Goal: Task Accomplishment & Management: Complete application form

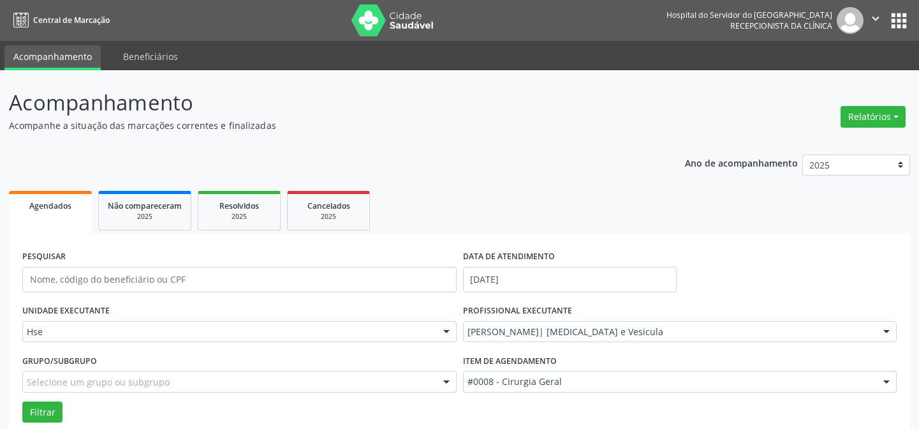
scroll to position [86, 0]
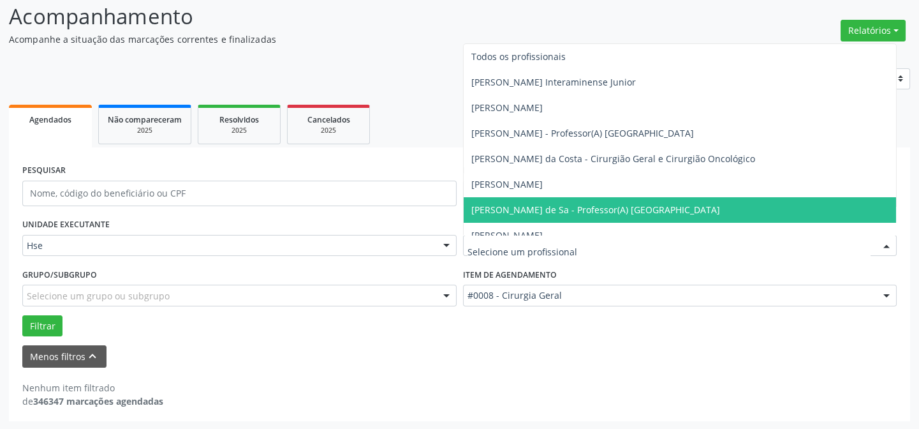
click at [552, 236] on div at bounding box center [680, 246] width 434 height 22
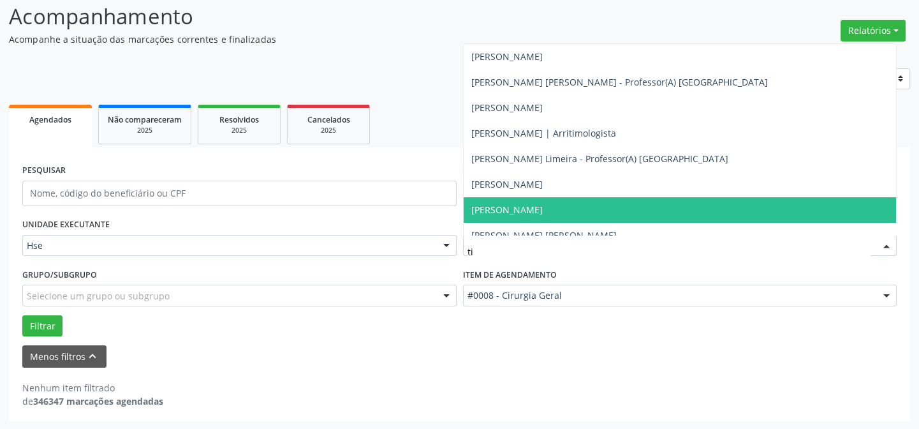
type input "tia"
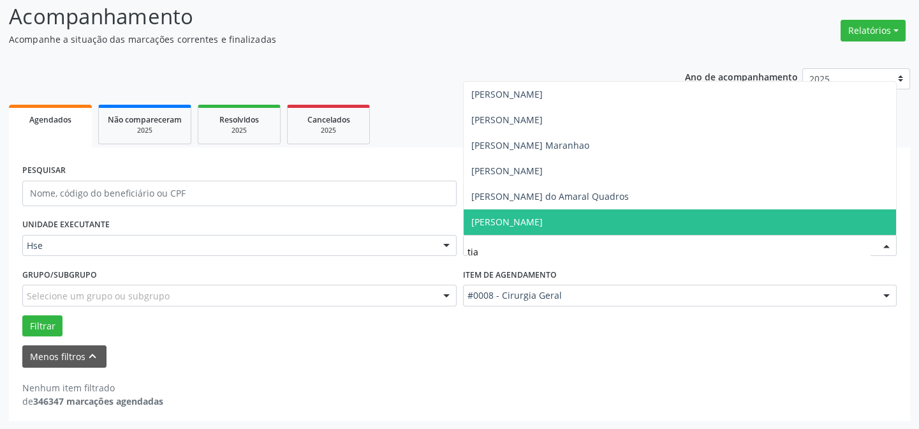
click at [543, 223] on span "[PERSON_NAME]" at bounding box center [506, 222] width 71 height 12
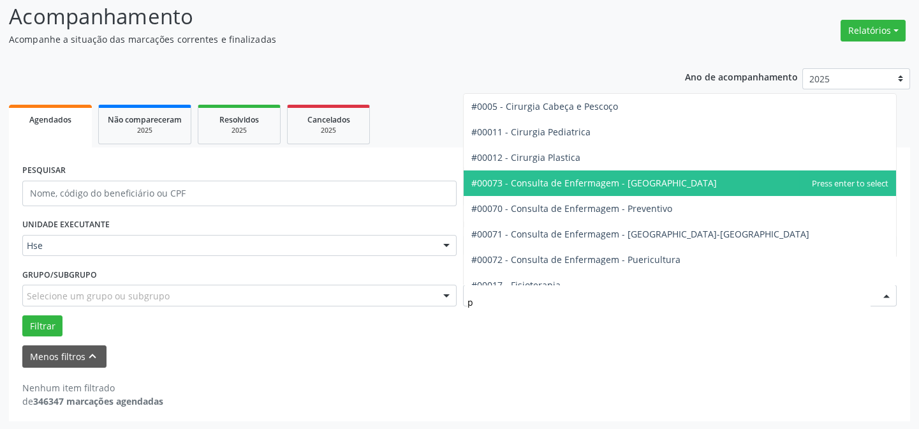
type input "pl"
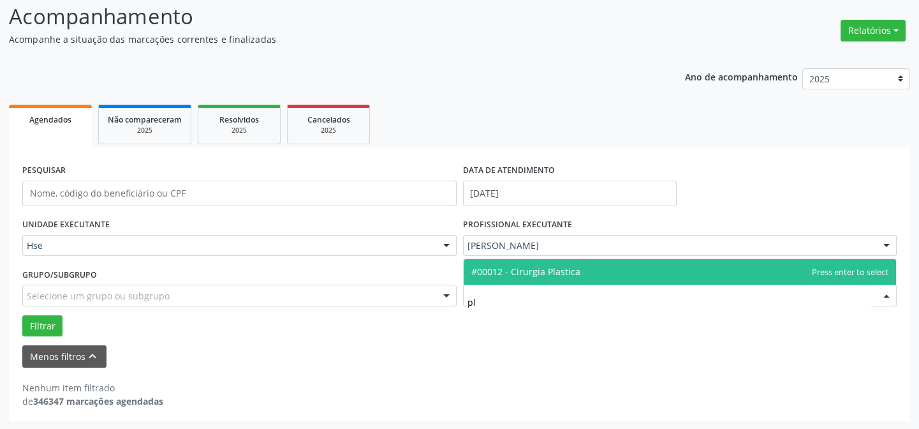
click at [545, 265] on span "#00012 - Cirurgia Plastica" at bounding box center [525, 271] width 109 height 12
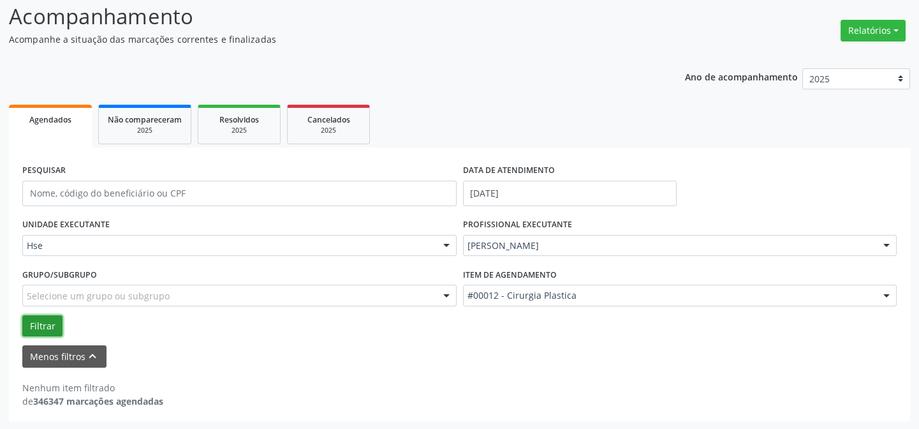
click at [48, 315] on button "Filtrar" at bounding box center [42, 326] width 40 height 22
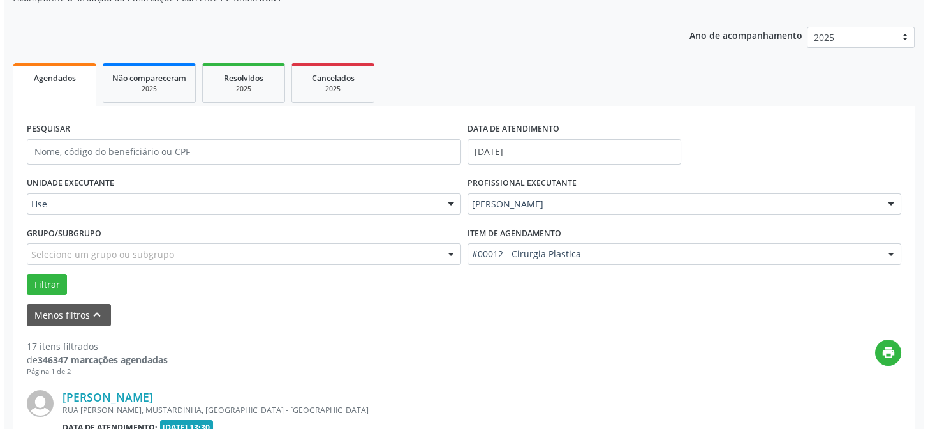
scroll to position [243, 0]
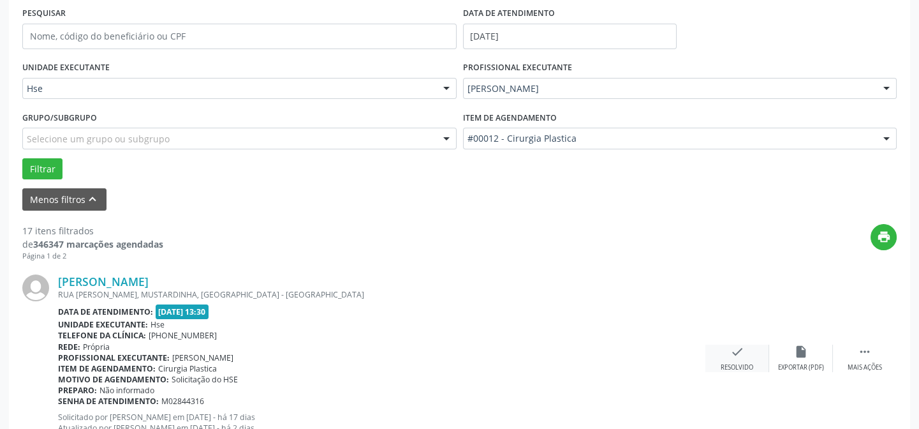
click at [735, 353] on icon "check" at bounding box center [737, 351] width 14 height 14
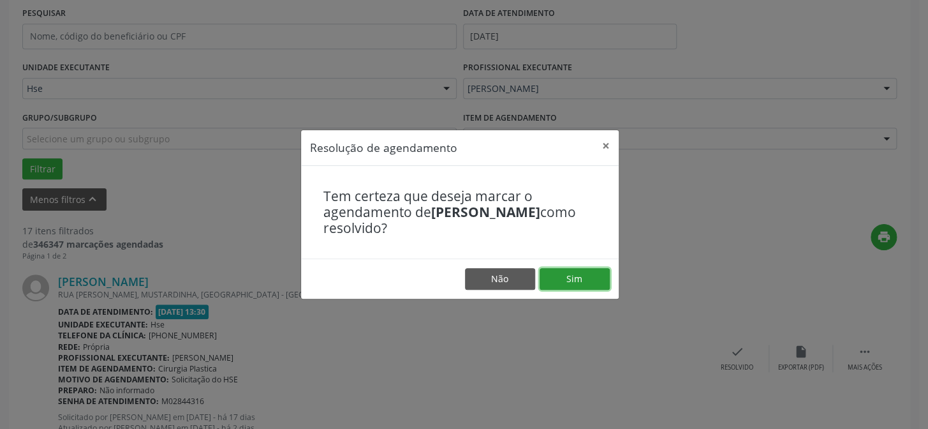
click at [568, 284] on button "Sim" at bounding box center [575, 279] width 70 height 22
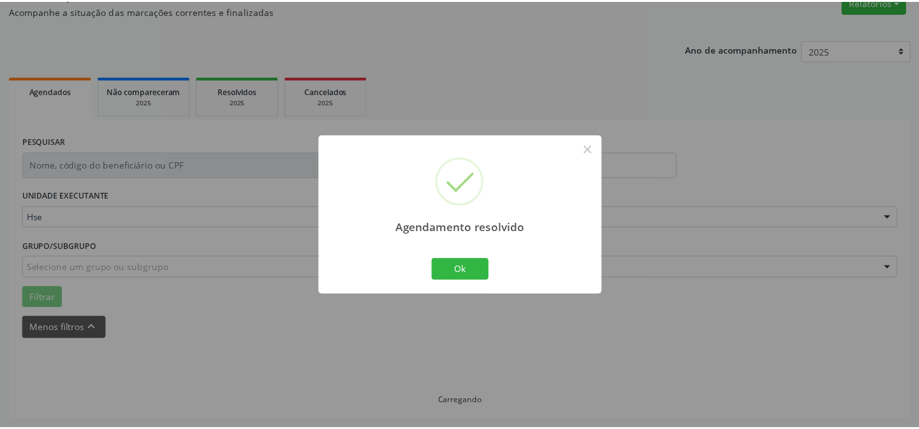
scroll to position [114, 0]
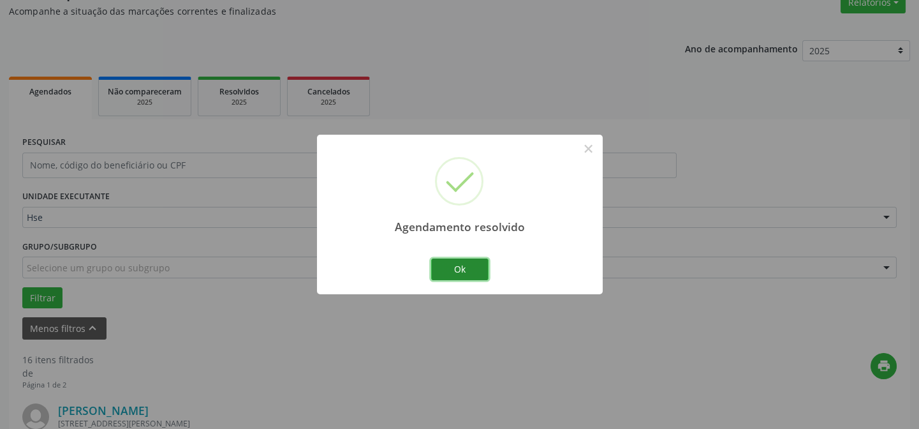
click at [440, 265] on button "Ok" at bounding box center [459, 269] width 57 height 22
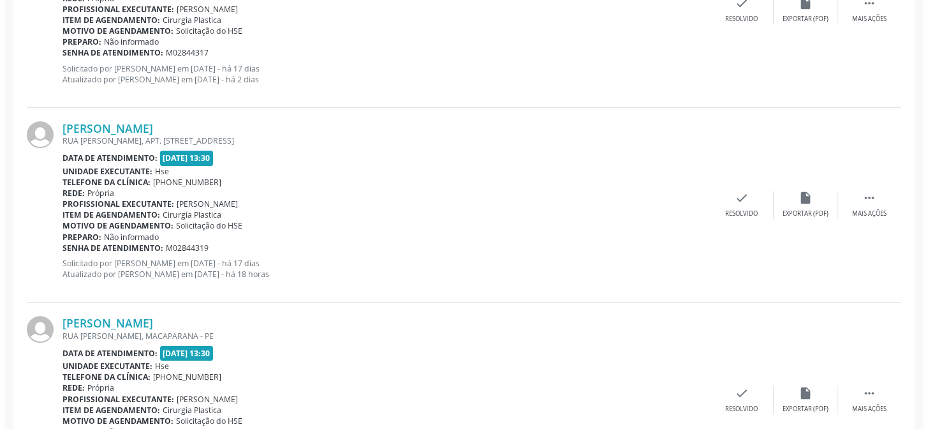
scroll to position [649, 0]
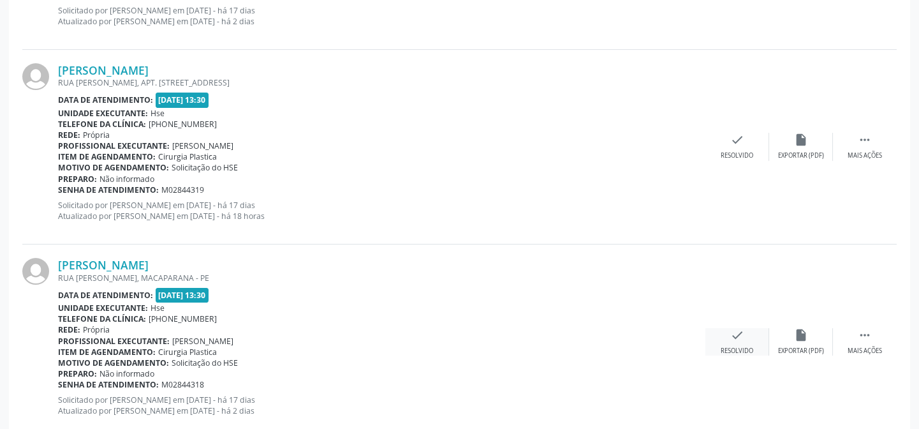
click at [738, 338] on icon "check" at bounding box center [737, 335] width 14 height 14
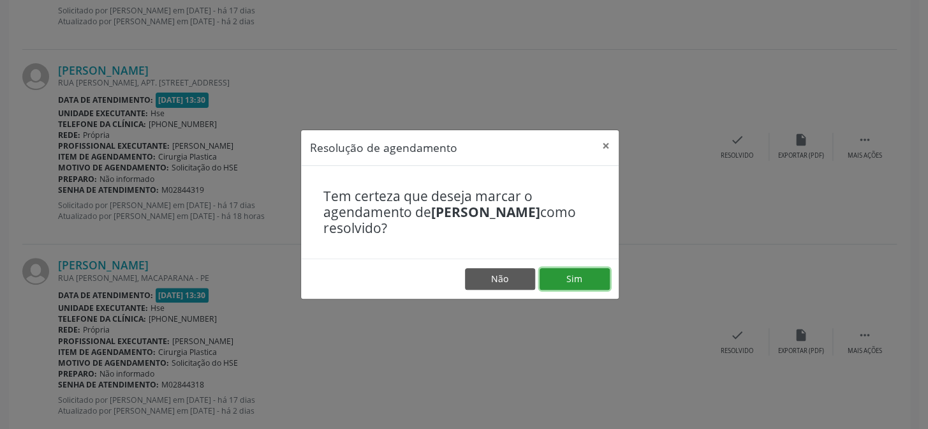
click at [577, 279] on button "Sim" at bounding box center [575, 279] width 70 height 22
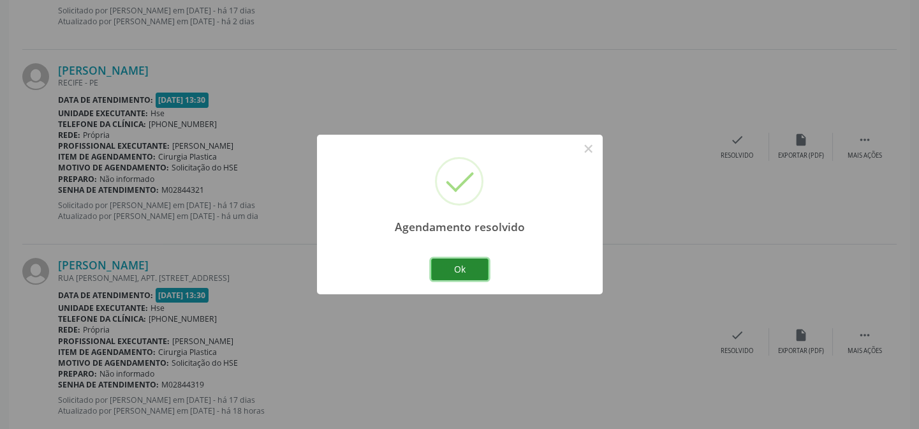
click at [455, 270] on button "Ok" at bounding box center [459, 269] width 57 height 22
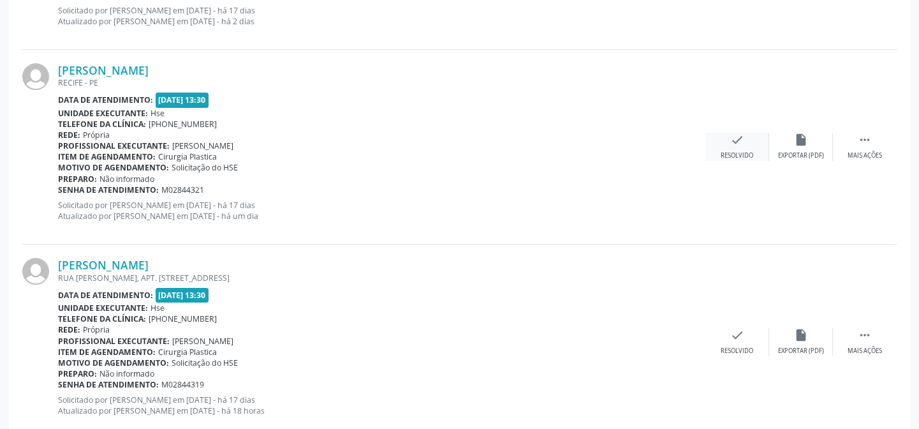
click at [736, 147] on div "check Resolvido" at bounding box center [737, 146] width 64 height 27
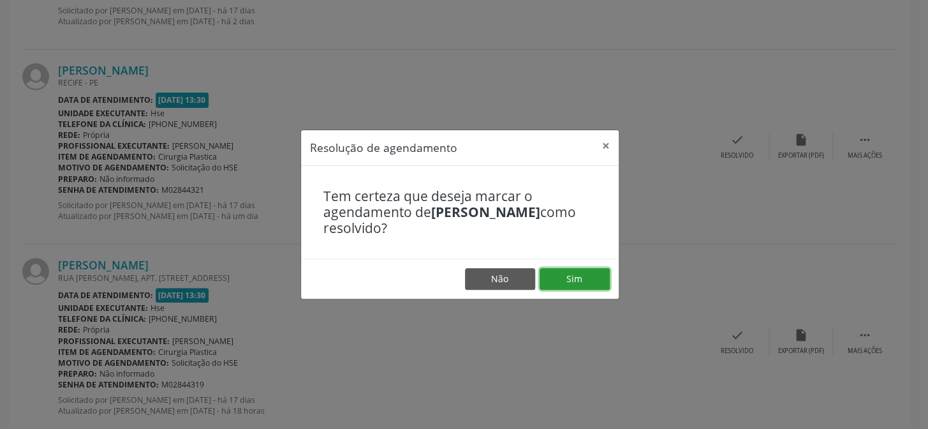
click at [564, 280] on button "Sim" at bounding box center [575, 279] width 70 height 22
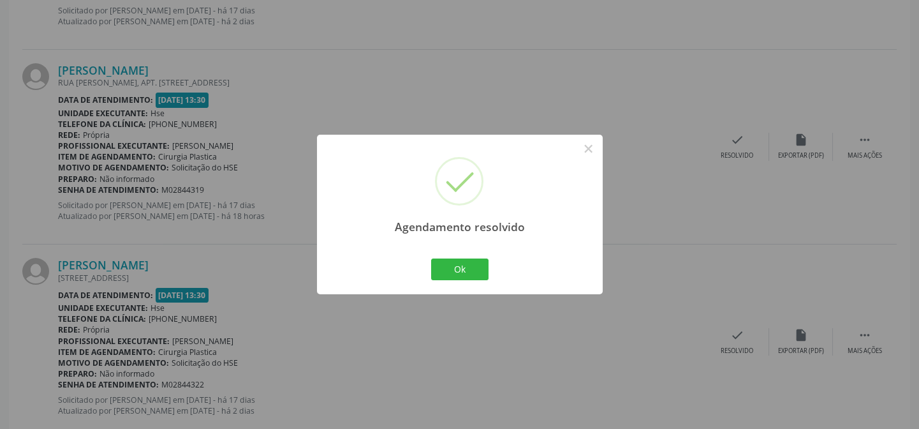
scroll to position [707, 0]
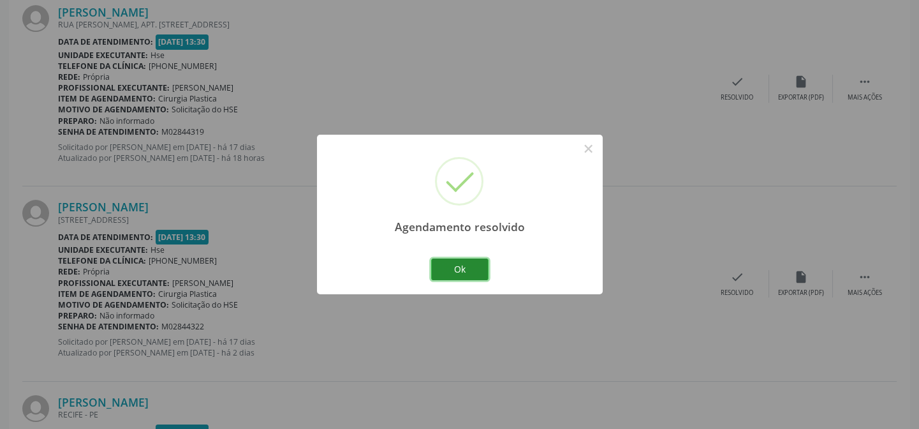
click at [462, 266] on button "Ok" at bounding box center [459, 269] width 57 height 22
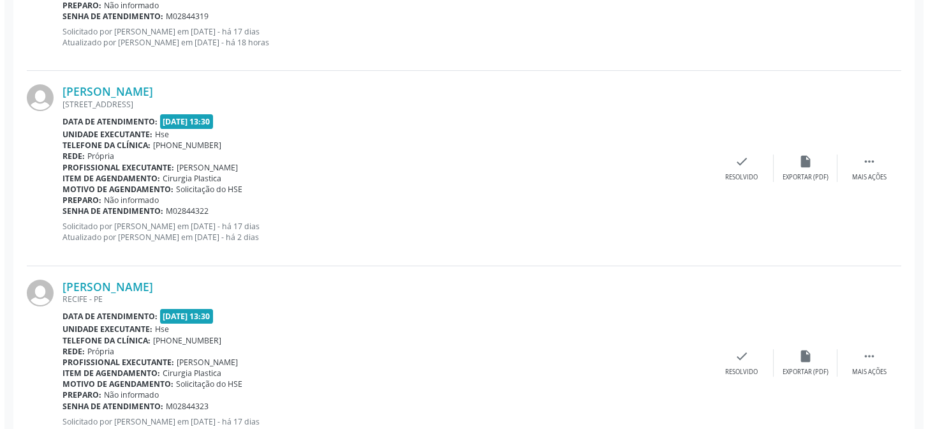
scroll to position [881, 0]
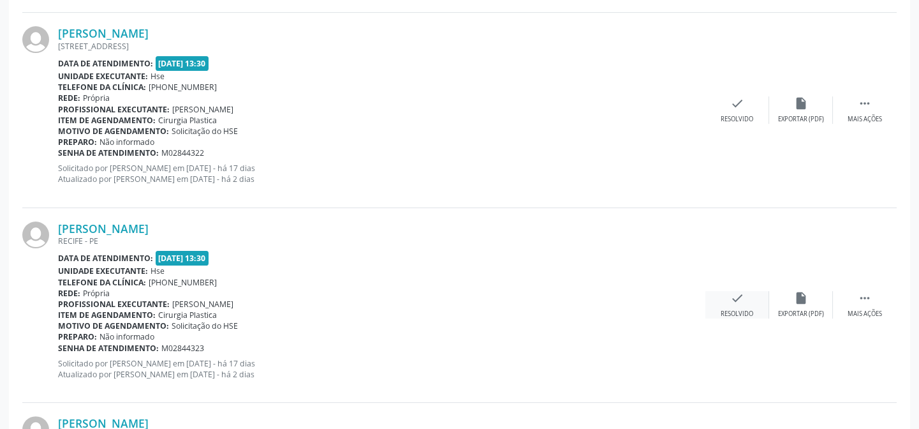
click at [740, 305] on div "check Resolvido" at bounding box center [737, 304] width 64 height 27
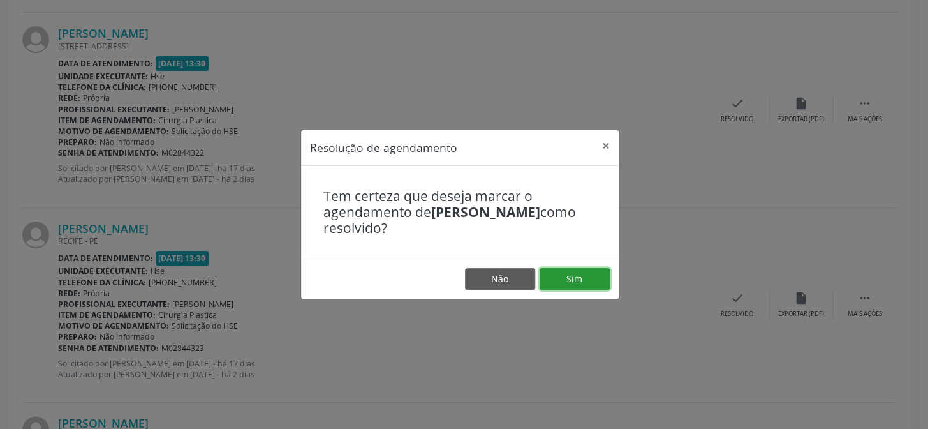
click at [586, 269] on button "Sim" at bounding box center [575, 279] width 70 height 22
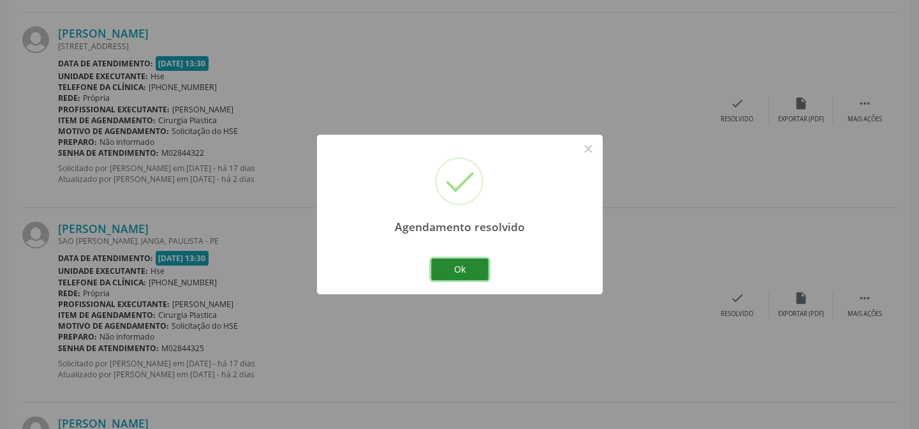
click at [471, 265] on button "Ok" at bounding box center [459, 269] width 57 height 22
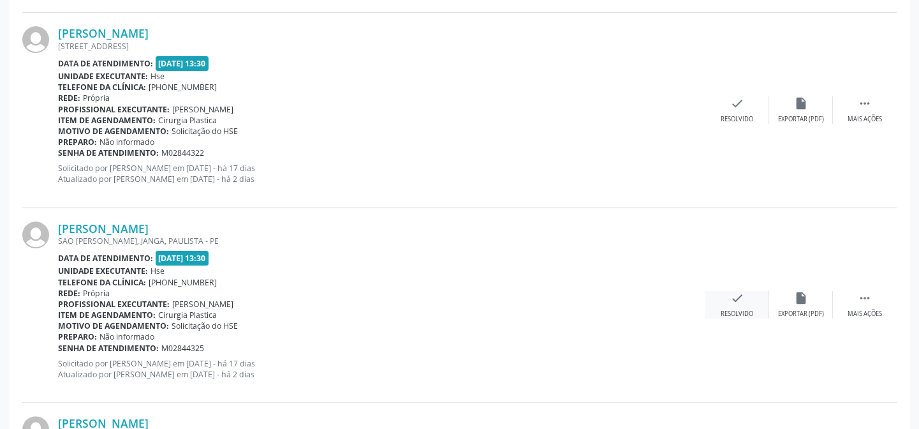
click at [744, 303] on icon "check" at bounding box center [737, 298] width 14 height 14
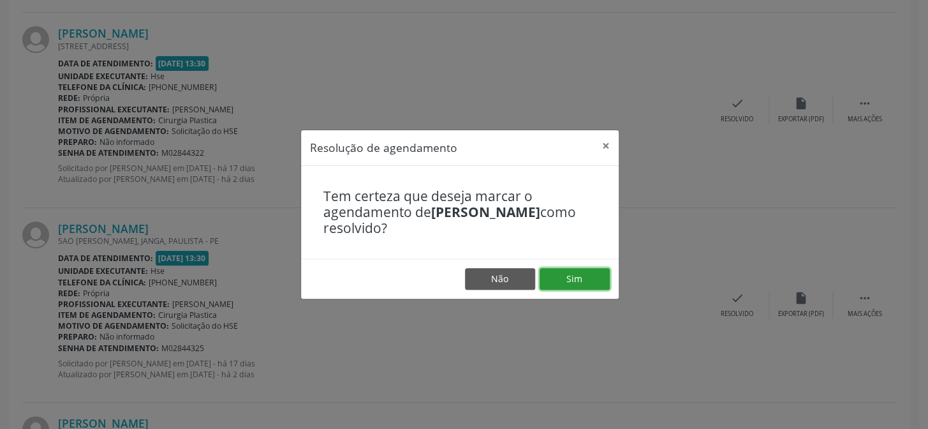
click at [562, 279] on button "Sim" at bounding box center [575, 279] width 70 height 22
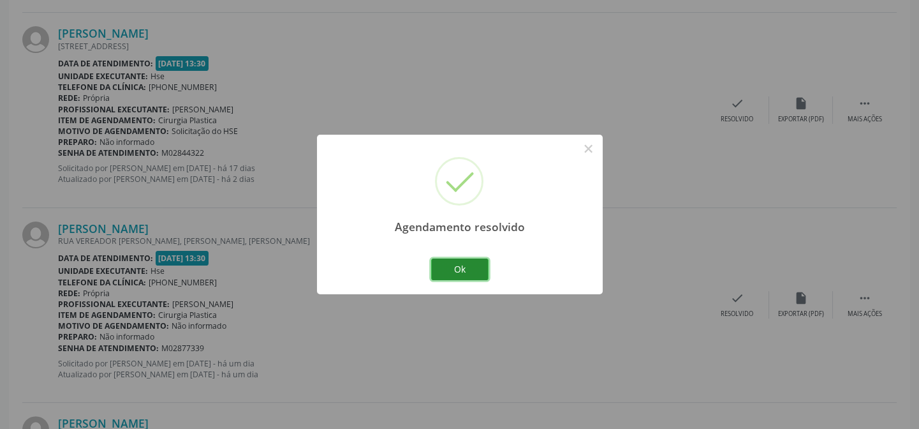
click at [452, 270] on button "Ok" at bounding box center [459, 269] width 57 height 22
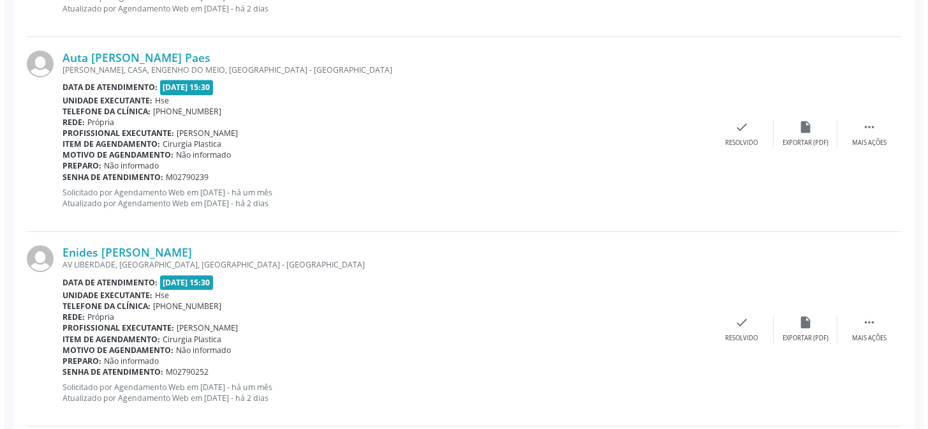
scroll to position [2315, 0]
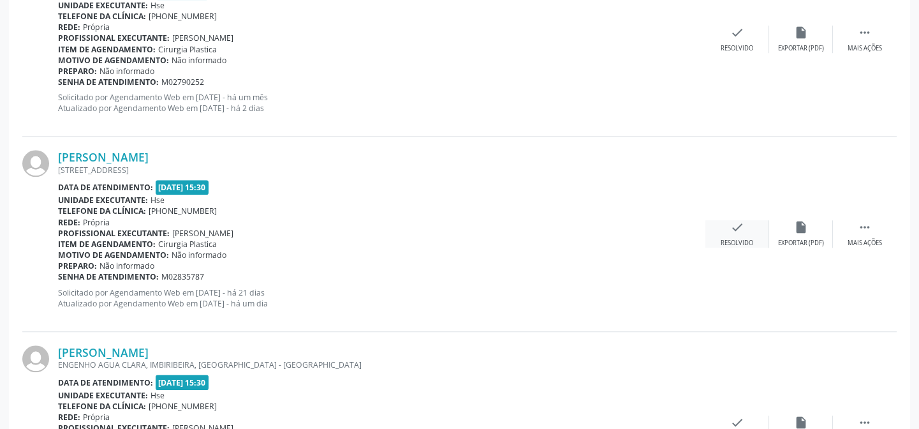
click at [735, 239] on div "Resolvido" at bounding box center [737, 243] width 33 height 9
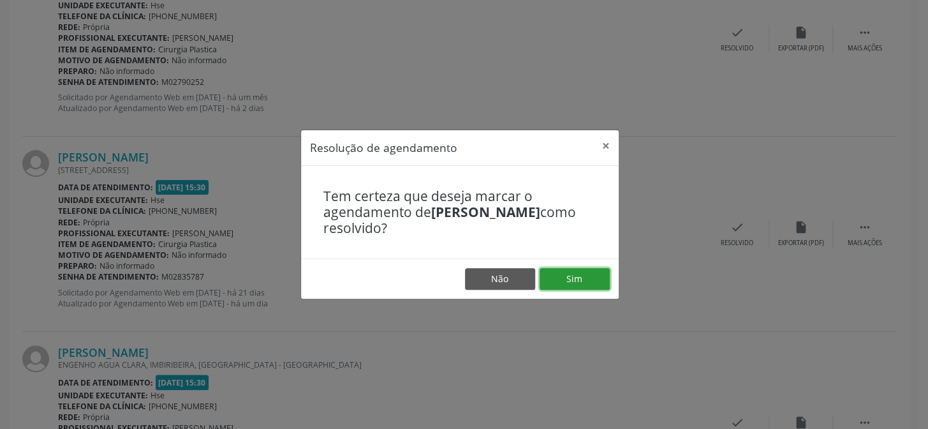
click at [582, 276] on button "Sim" at bounding box center [575, 279] width 70 height 22
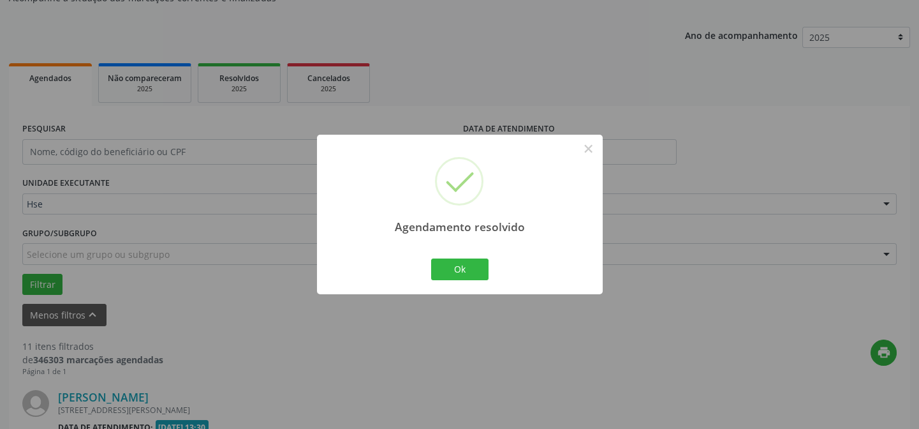
scroll to position [2237, 0]
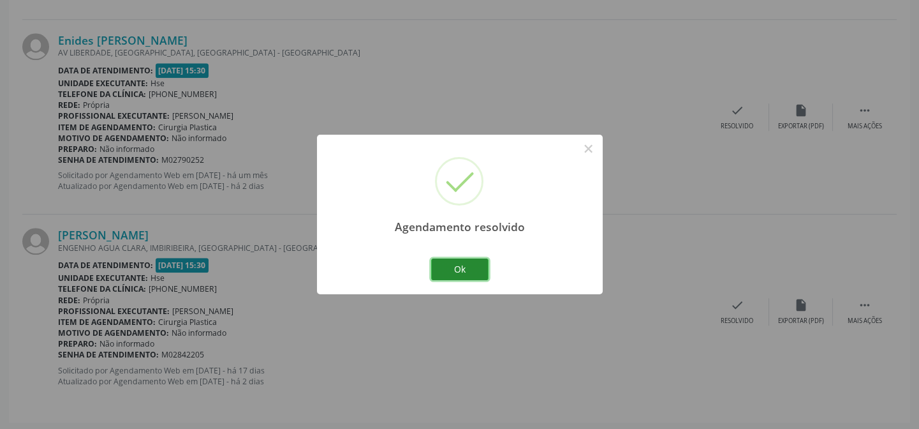
click at [471, 260] on button "Ok" at bounding box center [459, 269] width 57 height 22
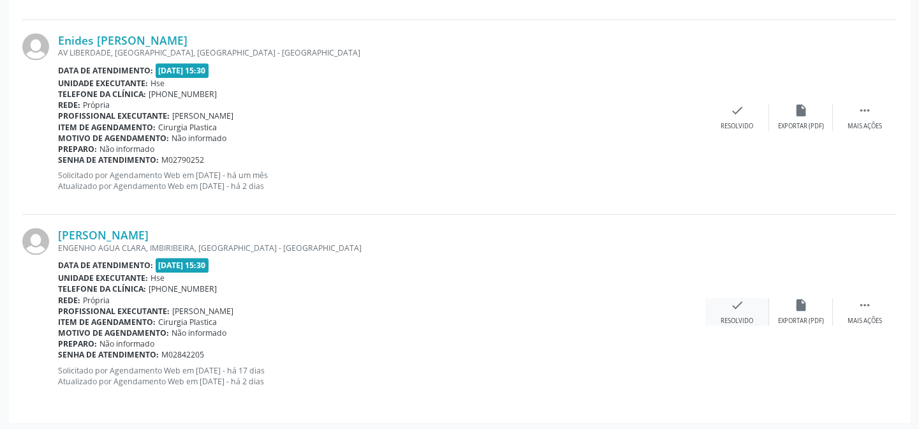
click at [735, 308] on icon "check" at bounding box center [737, 305] width 14 height 14
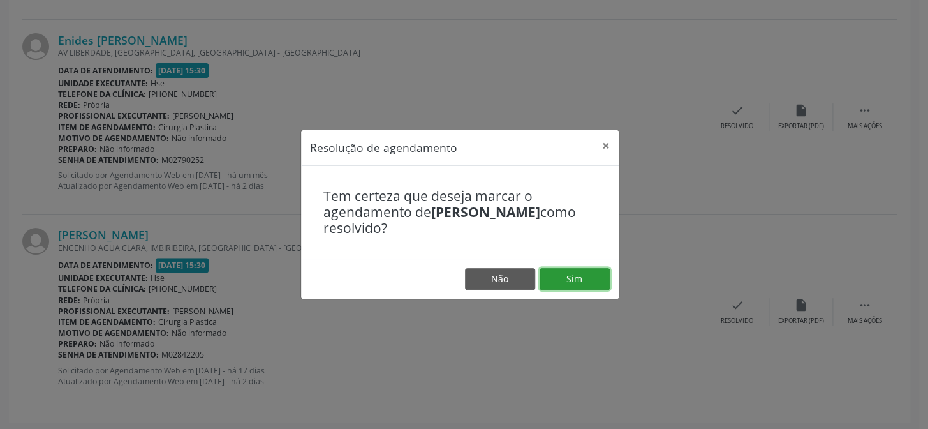
click at [579, 280] on button "Sim" at bounding box center [575, 279] width 70 height 22
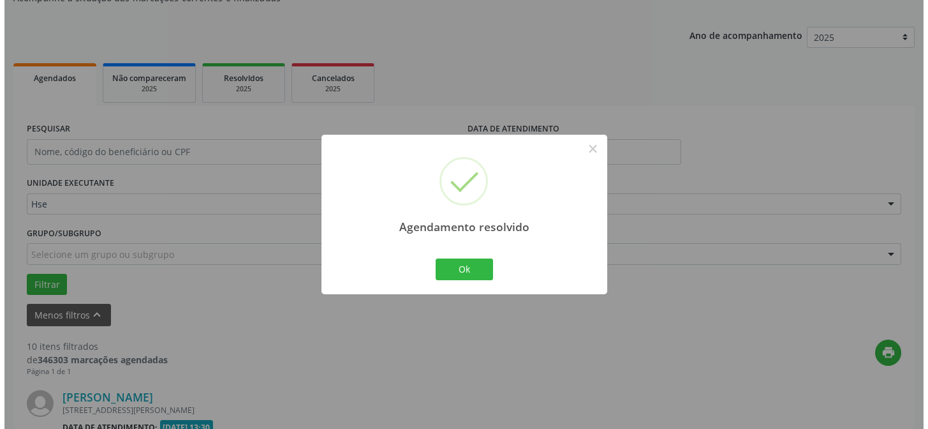
scroll to position [2042, 0]
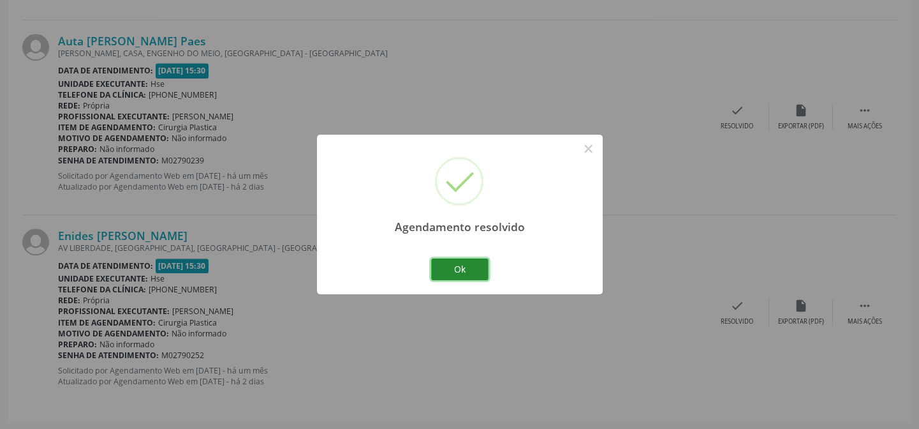
click at [459, 265] on button "Ok" at bounding box center [459, 269] width 57 height 22
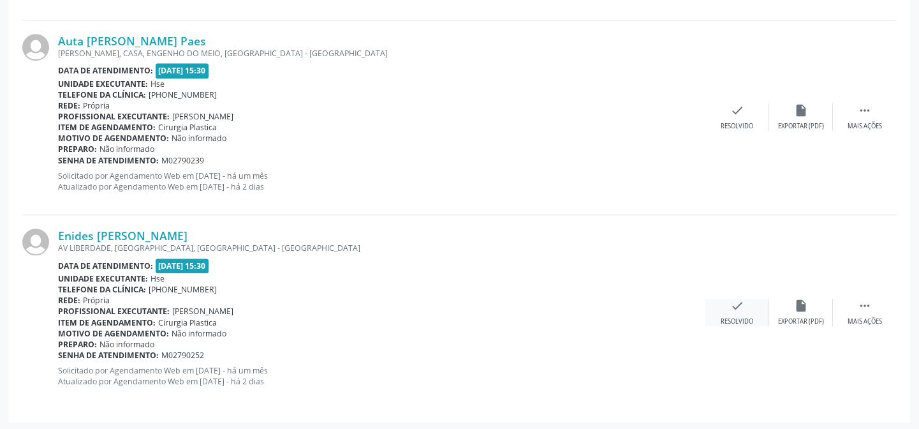
click at [710, 318] on div "check Resolvido" at bounding box center [737, 311] width 64 height 27
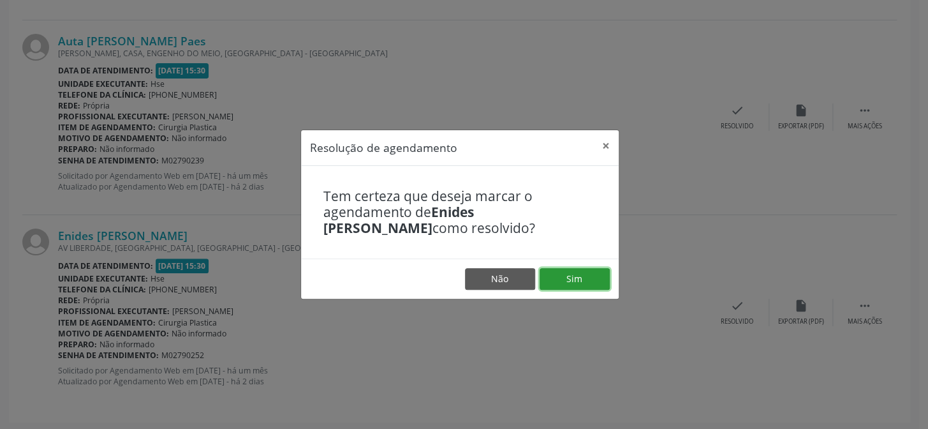
click at [573, 274] on button "Sim" at bounding box center [575, 279] width 70 height 22
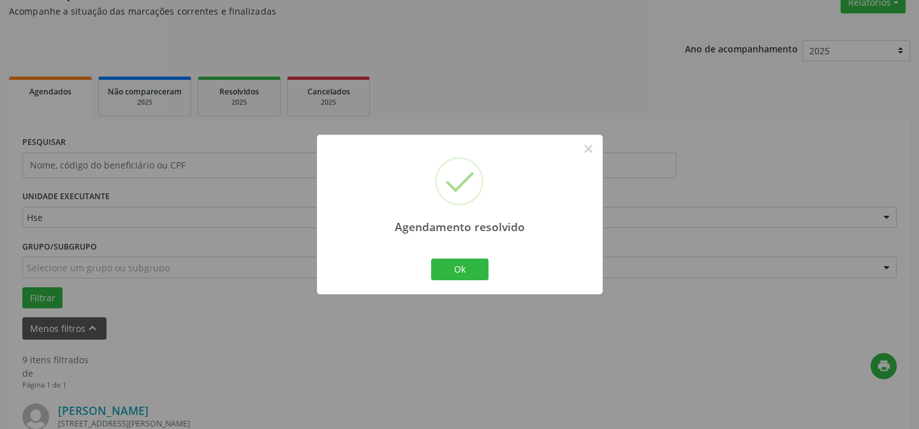
scroll to position [1848, 0]
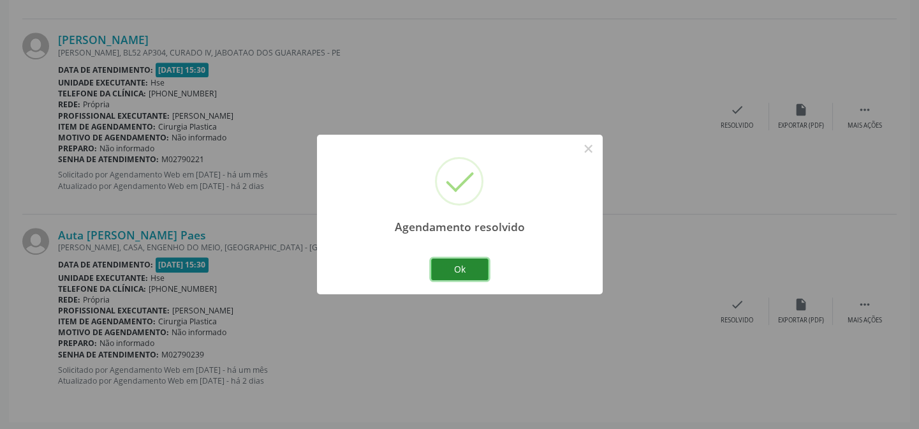
click at [477, 260] on button "Ok" at bounding box center [459, 269] width 57 height 22
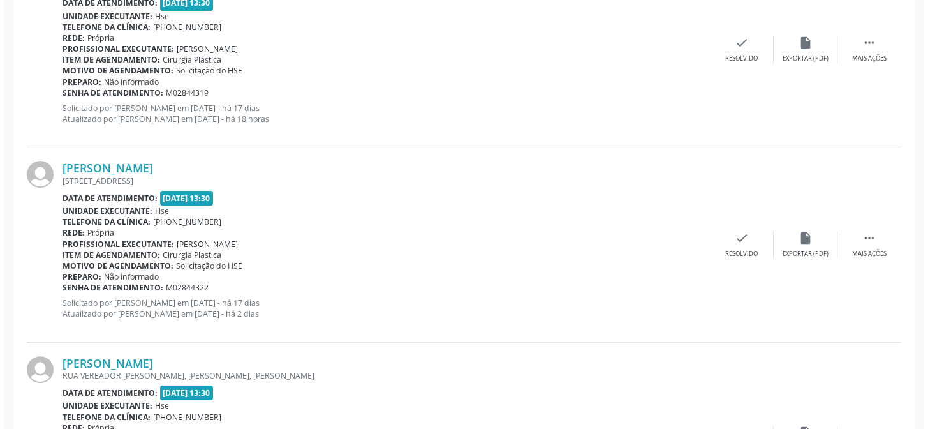
scroll to position [804, 0]
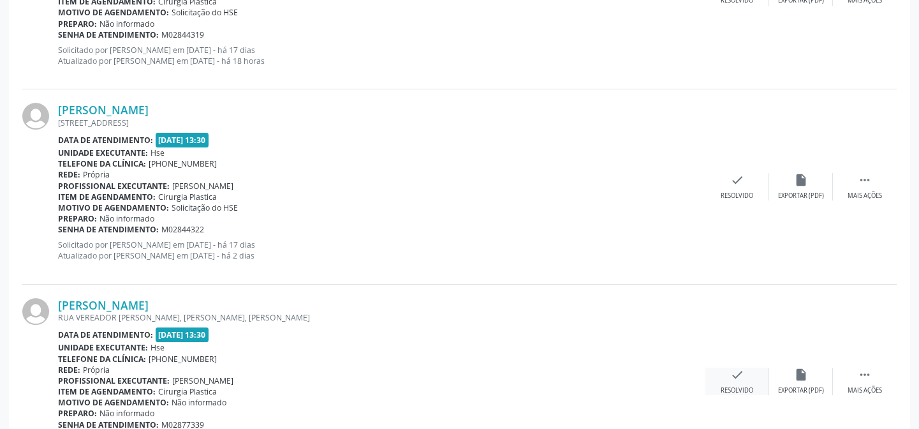
click at [731, 371] on icon "check" at bounding box center [737, 374] width 14 height 14
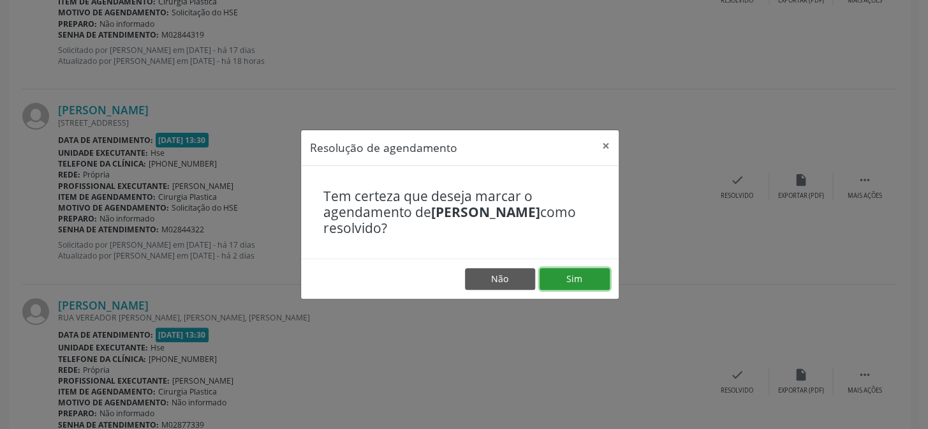
click at [573, 271] on button "Sim" at bounding box center [575, 279] width 70 height 22
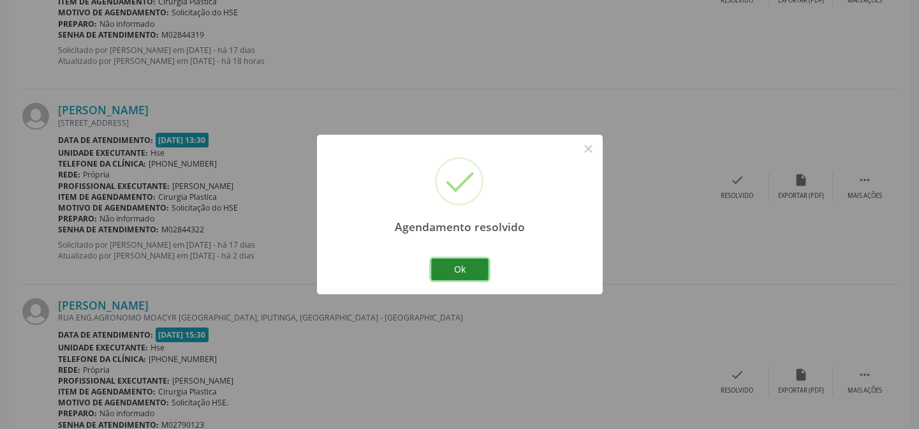
click at [459, 265] on button "Ok" at bounding box center [459, 269] width 57 height 22
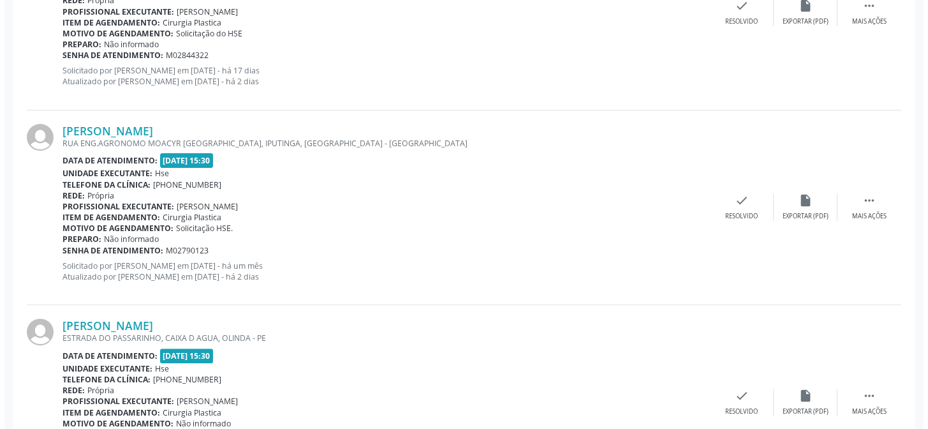
scroll to position [1036, 0]
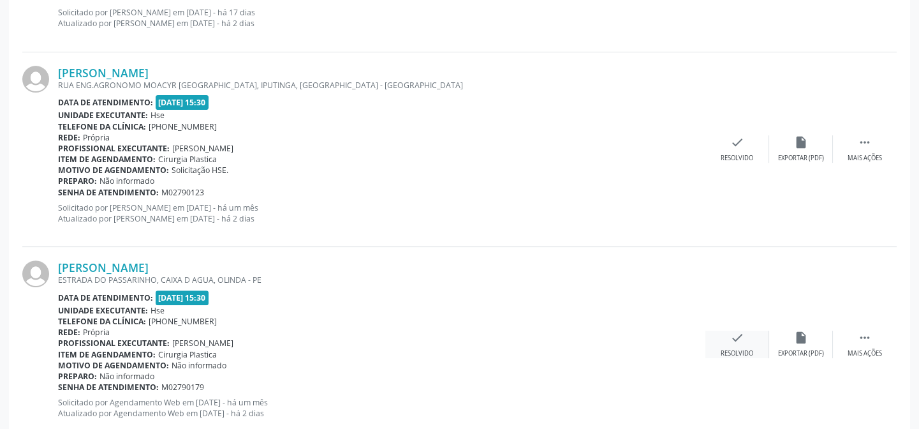
click at [733, 337] on icon "check" at bounding box center [737, 337] width 14 height 14
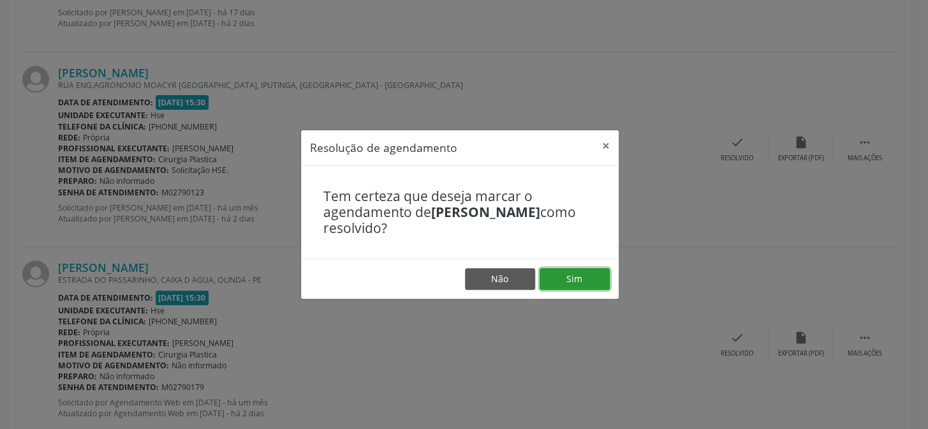
click at [592, 283] on button "Sim" at bounding box center [575, 279] width 70 height 22
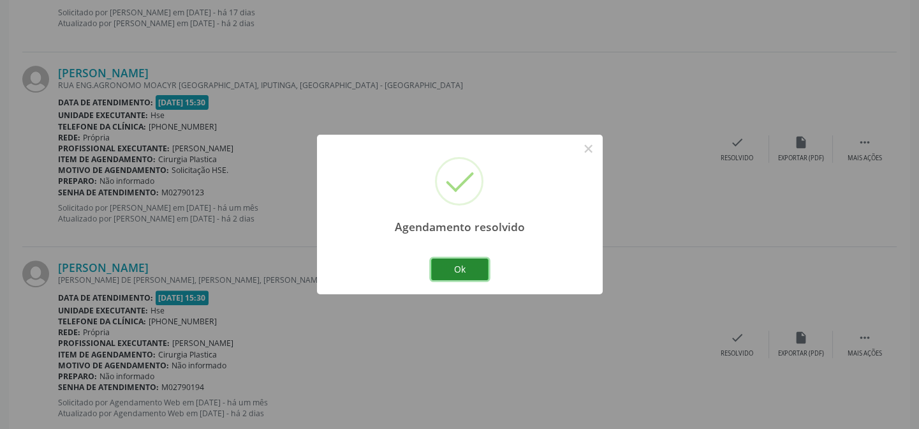
click at [462, 264] on button "Ok" at bounding box center [459, 269] width 57 height 22
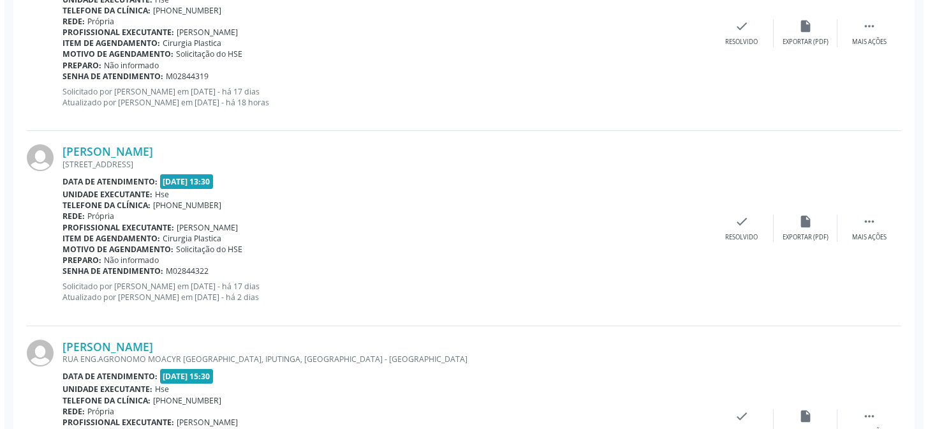
scroll to position [821, 0]
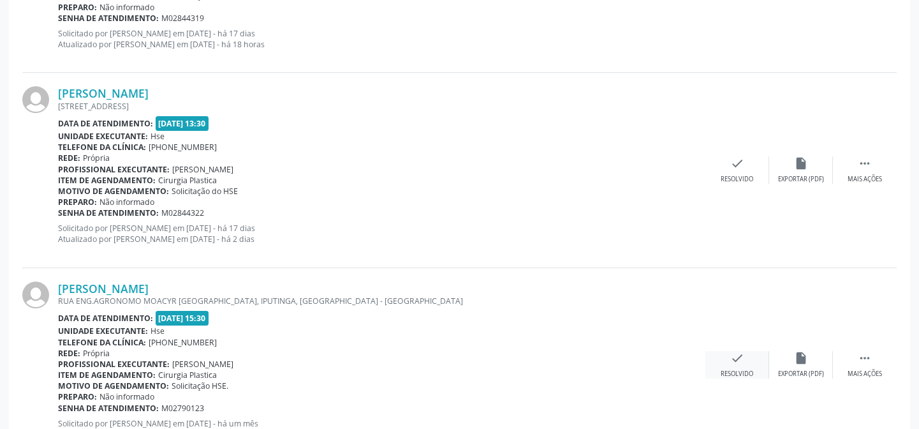
click at [740, 362] on icon "check" at bounding box center [737, 358] width 14 height 14
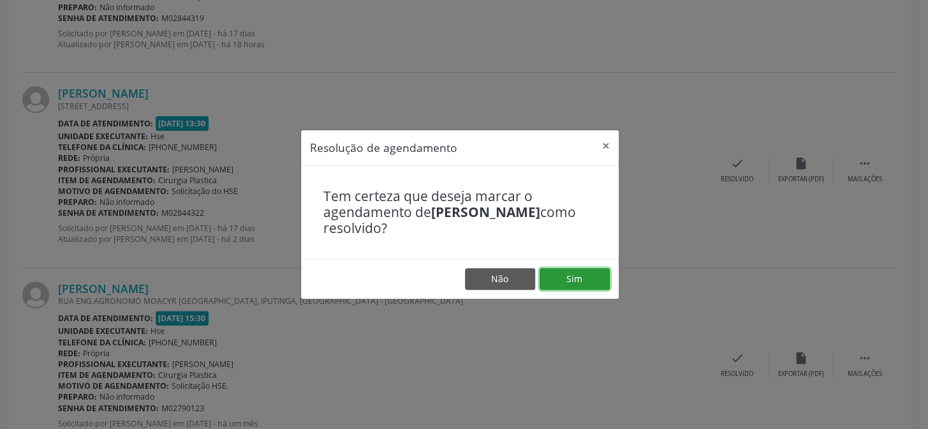
click at [585, 277] on button "Sim" at bounding box center [575, 279] width 70 height 22
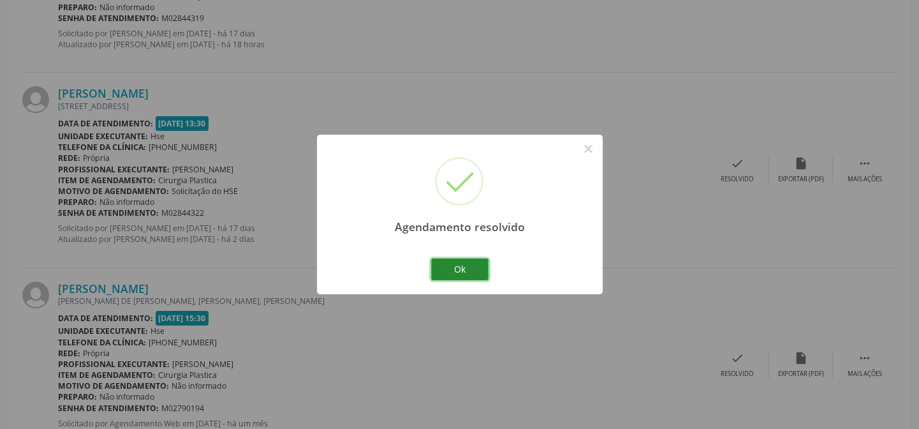
click at [442, 260] on button "Ok" at bounding box center [459, 269] width 57 height 22
